Goal: Transaction & Acquisition: Purchase product/service

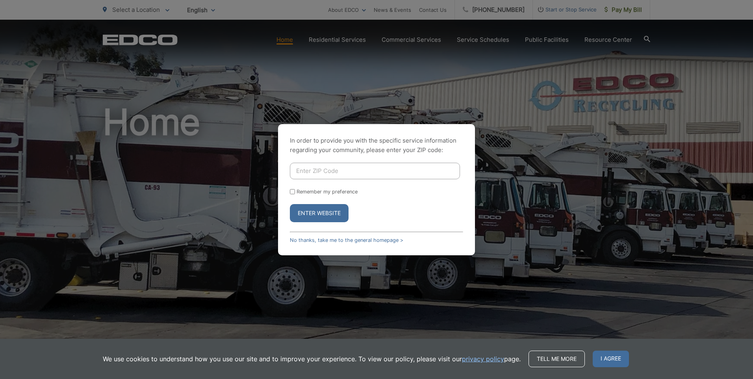
click at [303, 170] on input "Enter ZIP Code" at bounding box center [375, 171] width 170 height 17
type input "92127"
click at [321, 216] on button "Enter Website" at bounding box center [319, 213] width 59 height 18
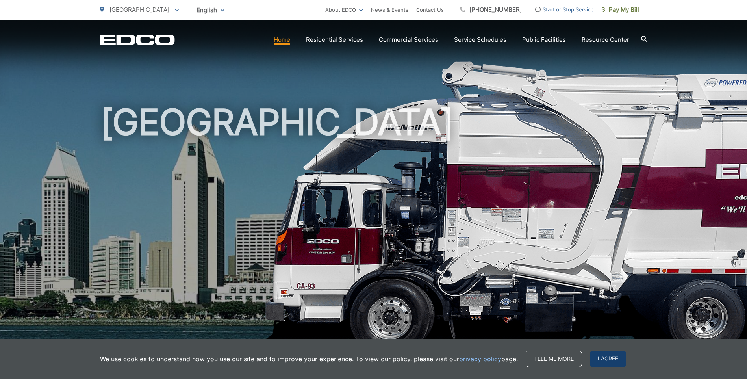
click at [598, 363] on span "I agree" at bounding box center [608, 359] width 36 height 17
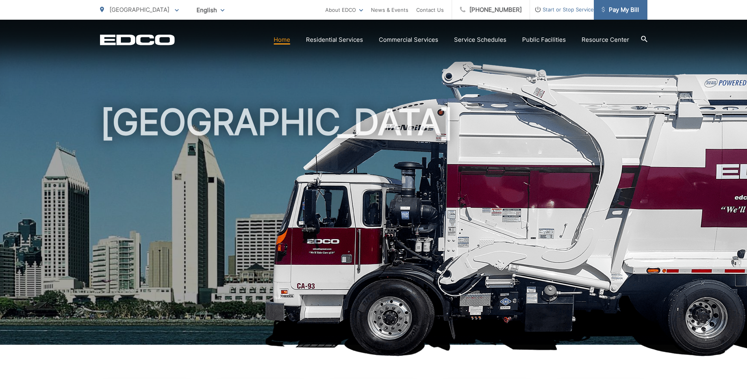
click at [615, 11] on span "Pay My Bill" at bounding box center [620, 9] width 37 height 9
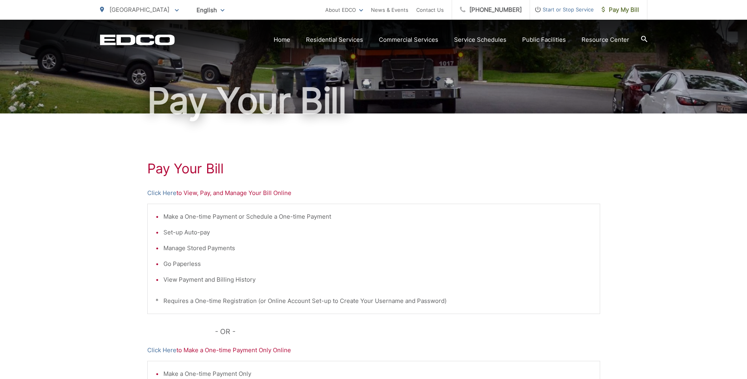
scroll to position [118, 0]
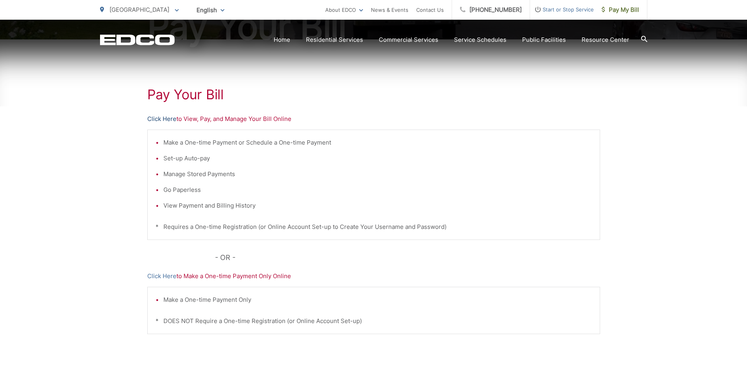
click at [159, 118] on link "Click Here" at bounding box center [161, 118] width 29 height 9
